Goal: Transaction & Acquisition: Purchase product/service

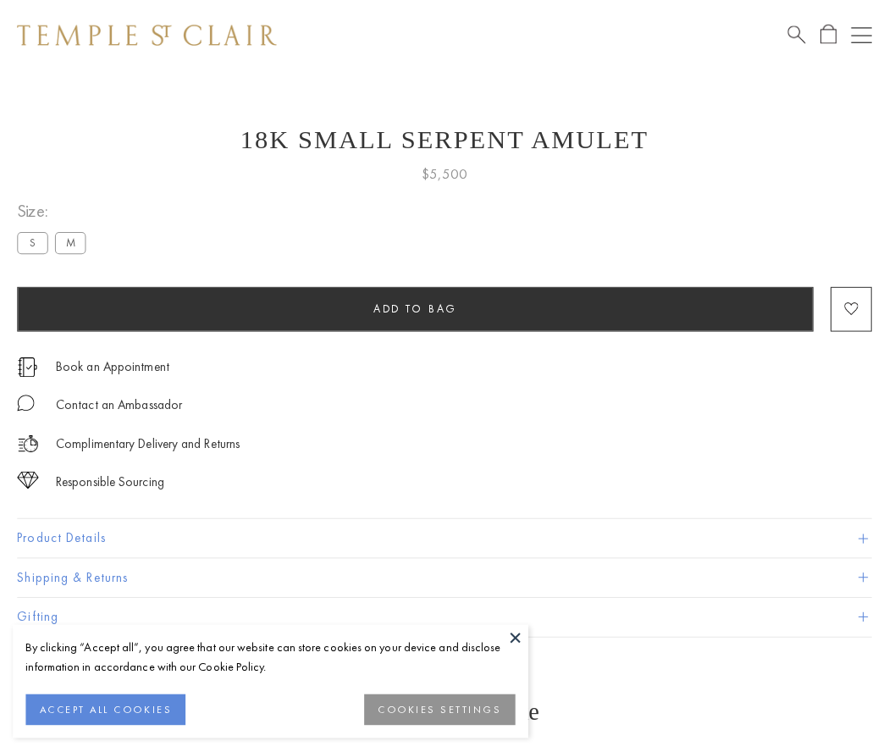
scroll to position [22, 0]
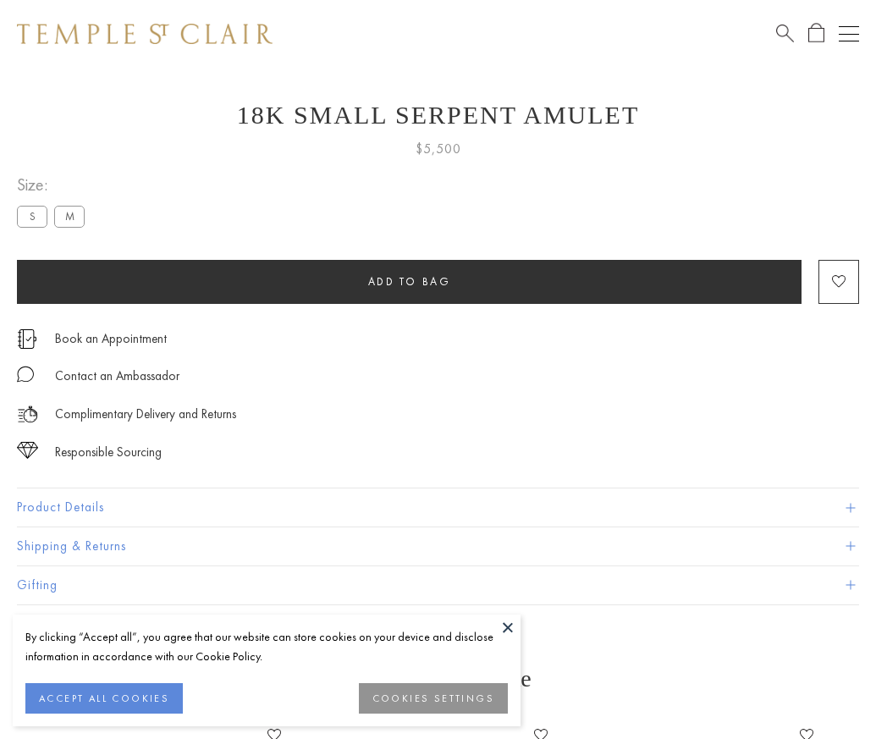
click at [409, 281] on span "Add to bag" at bounding box center [409, 281] width 83 height 14
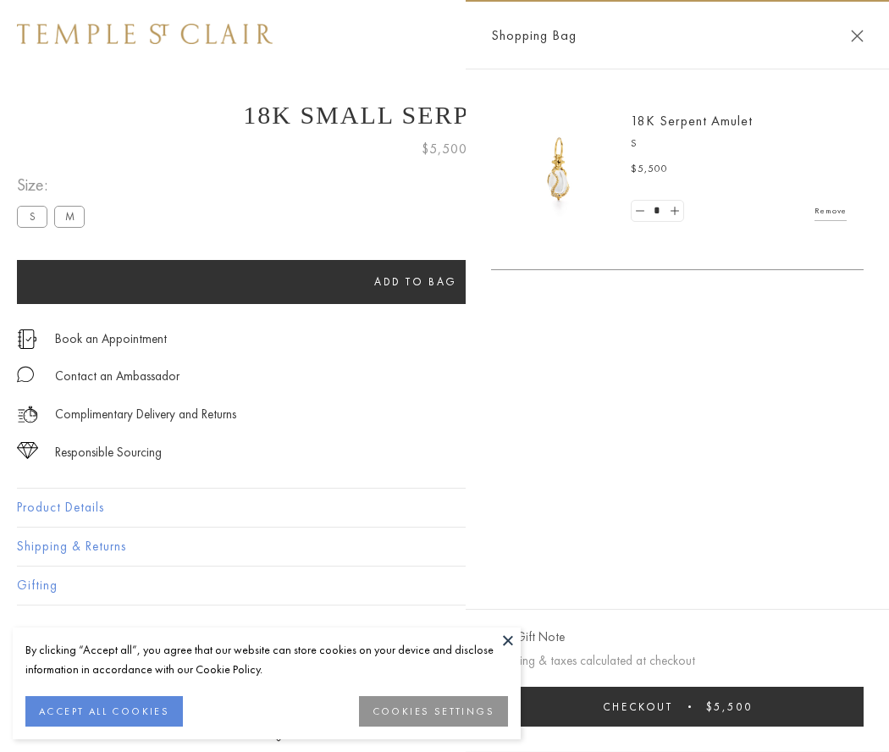
click at [678, 706] on button "Checkout $5,500" at bounding box center [677, 706] width 372 height 40
